Goal: Information Seeking & Learning: Learn about a topic

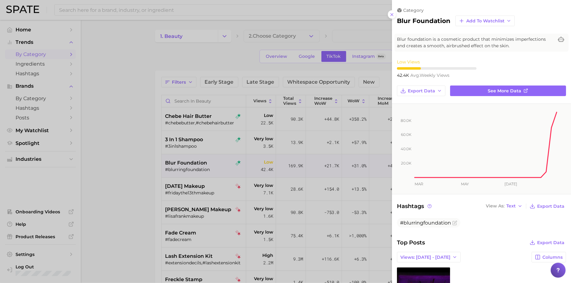
click at [178, 70] on div at bounding box center [285, 141] width 571 height 283
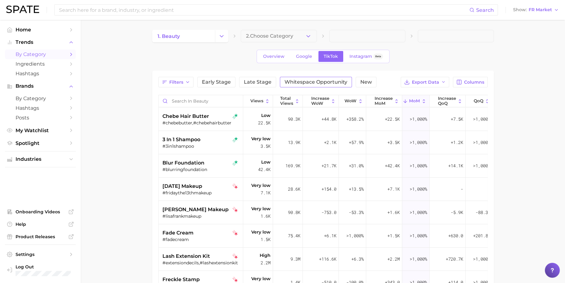
click at [320, 80] on span "Whitespace Opportunity" at bounding box center [316, 82] width 63 height 5
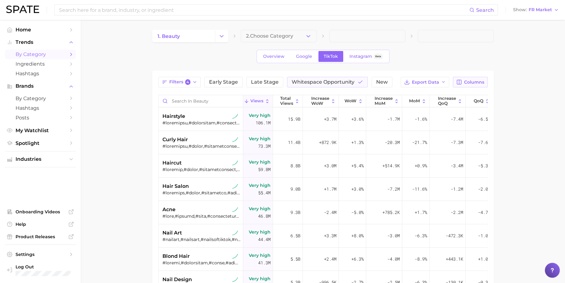
click at [481, 86] on button "Columns" at bounding box center [470, 82] width 34 height 11
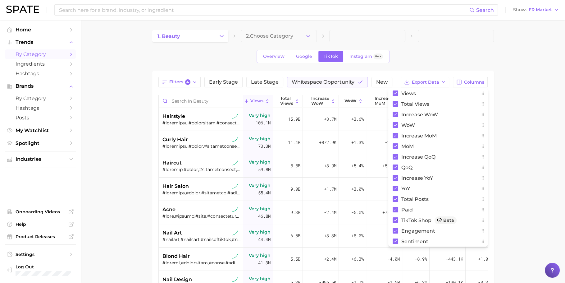
click at [522, 129] on main "1. beauty 2. Choose Category Overview Google TikTok Instagram Beta Filters 4 Ea…" at bounding box center [323, 217] width 484 height 395
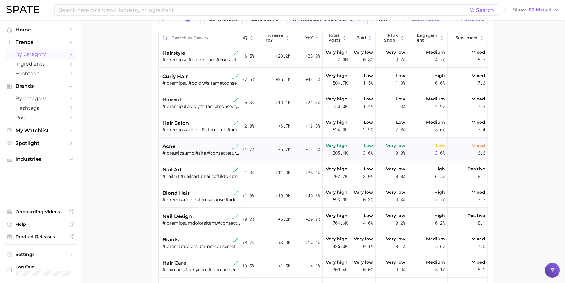
scroll to position [49, 0]
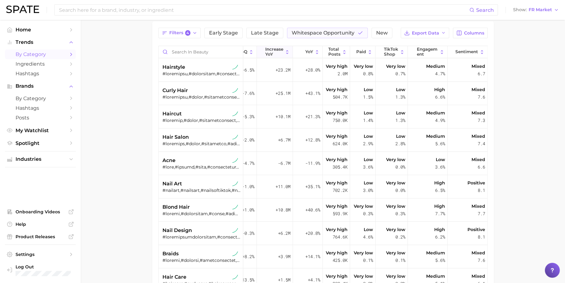
click at [267, 51] on span "increase YoY" at bounding box center [274, 52] width 18 height 10
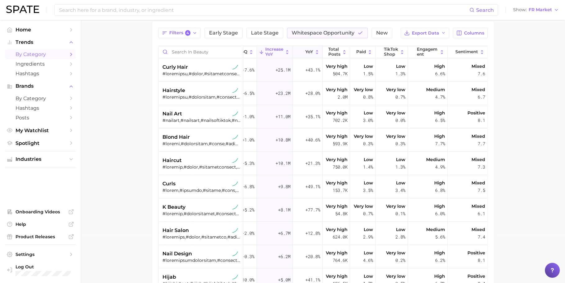
click at [312, 54] on button "YoY" at bounding box center [308, 52] width 30 height 12
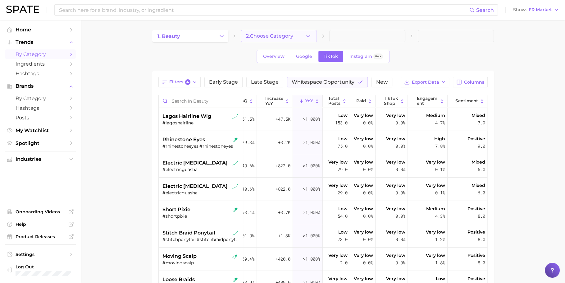
click at [281, 40] on button "2. Choose Category" at bounding box center [279, 36] width 76 height 12
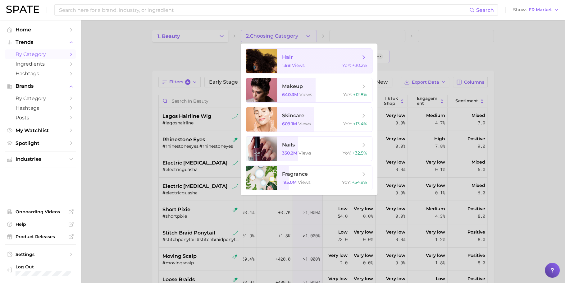
click at [307, 66] on div "1.6b views YoY : +30.2%" at bounding box center [324, 65] width 85 height 6
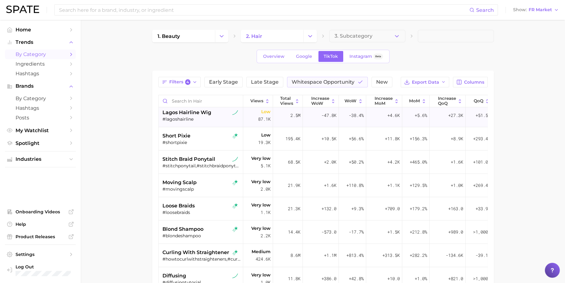
scroll to position [11, 0]
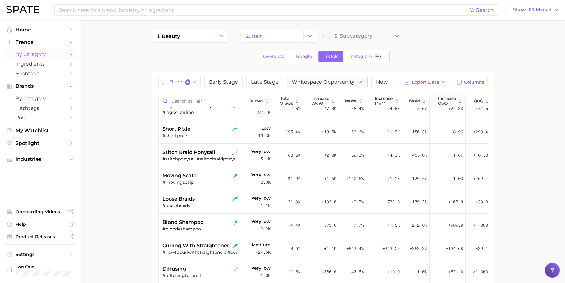
click at [446, 100] on span "increase QoQ" at bounding box center [447, 101] width 18 height 10
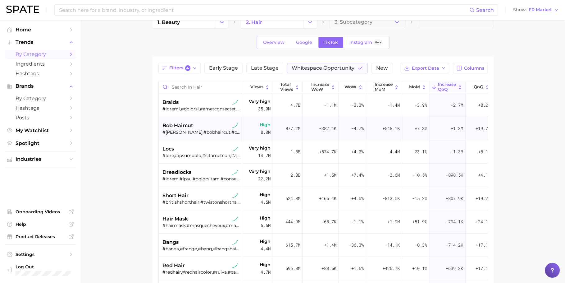
scroll to position [14, 0]
click at [381, 88] on span "increase MoM" at bounding box center [384, 87] width 18 height 10
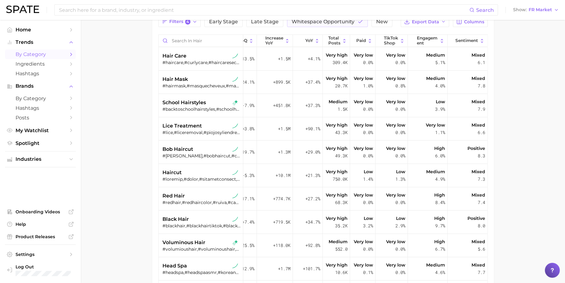
scroll to position [29, 0]
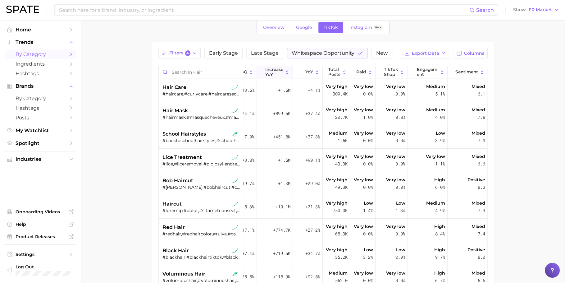
click at [275, 73] on span "increase YoY" at bounding box center [274, 72] width 18 height 10
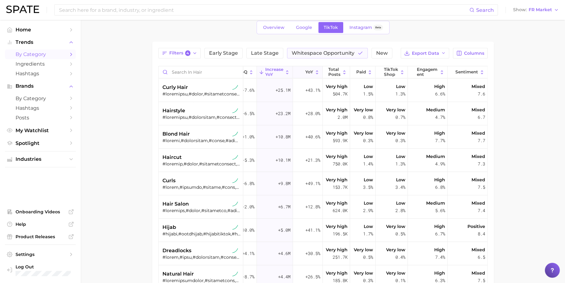
click at [309, 66] on button "YoY" at bounding box center [308, 72] width 30 height 12
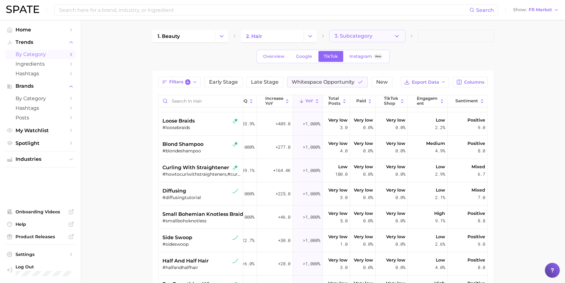
click at [350, 38] on span "3. Subcategory" at bounding box center [354, 36] width 38 height 6
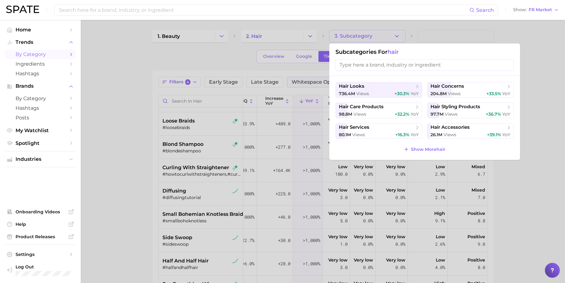
click at [310, 40] on div at bounding box center [282, 141] width 565 height 283
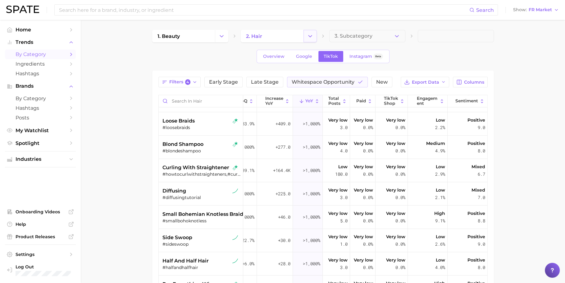
click at [310, 37] on polyline "Change Category" at bounding box center [310, 36] width 3 height 2
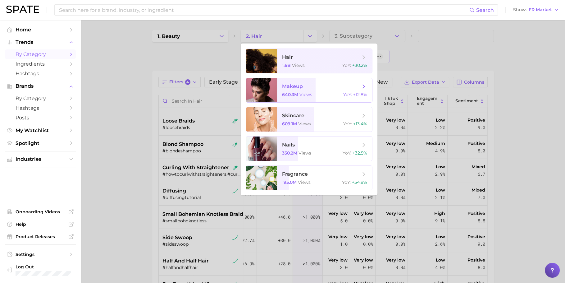
click at [323, 83] on span "makeup" at bounding box center [321, 86] width 78 height 7
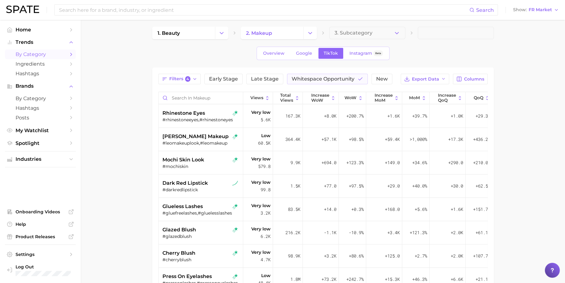
scroll to position [9, 0]
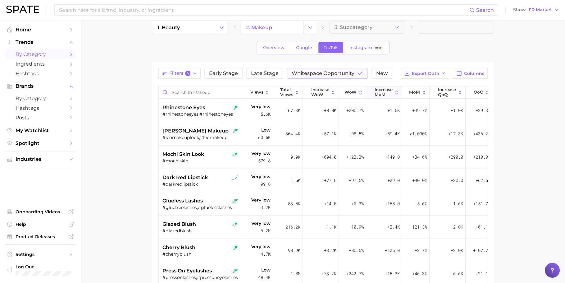
click at [382, 94] on span "increase MoM" at bounding box center [384, 92] width 18 height 10
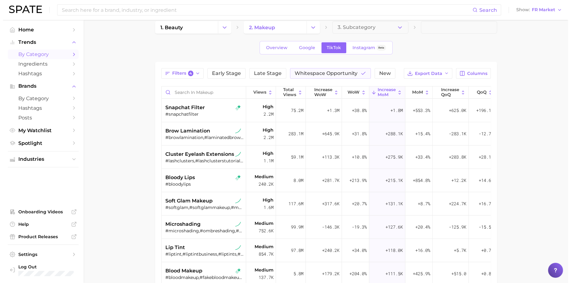
scroll to position [10, 0]
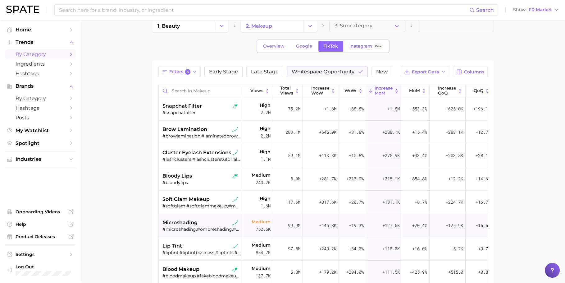
click at [211, 229] on div "#microshading,#ombreshading,#microshadingeyebrows,#microshadingombre,#houstonmi…" at bounding box center [202, 229] width 78 height 6
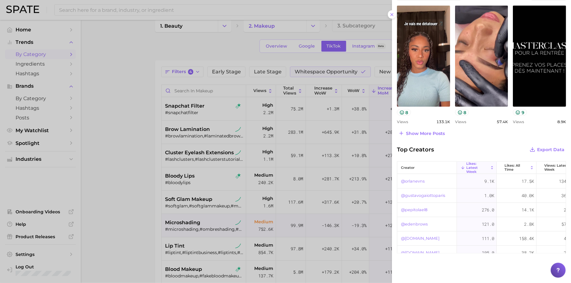
scroll to position [0, 0]
click at [430, 131] on span "Show more posts" at bounding box center [425, 133] width 39 height 5
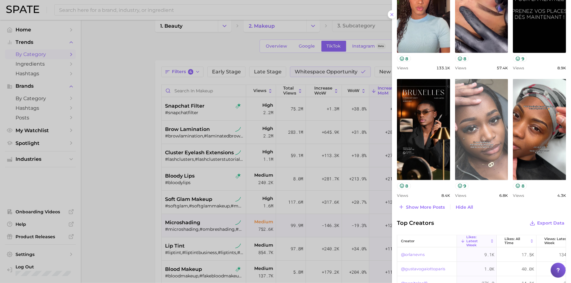
scroll to position [370, 0]
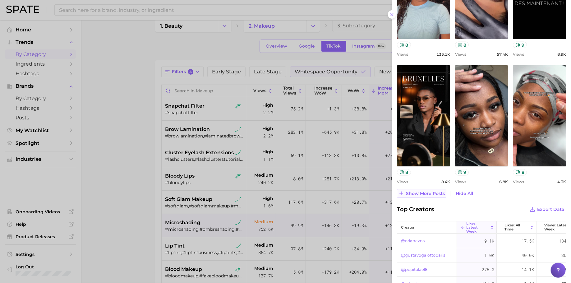
click at [424, 191] on span "Show more posts" at bounding box center [425, 193] width 39 height 5
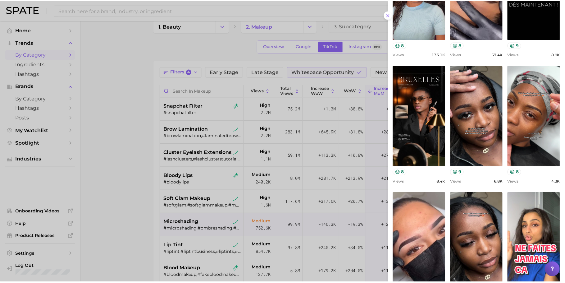
scroll to position [517, 0]
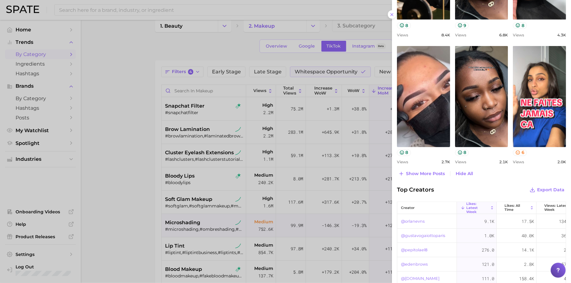
click at [117, 182] on div at bounding box center [285, 141] width 571 height 283
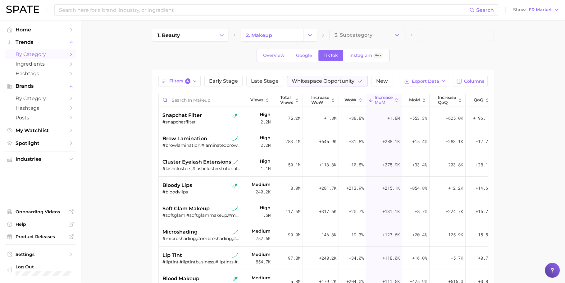
scroll to position [0, 0]
